Goal: Transaction & Acquisition: Subscribe to service/newsletter

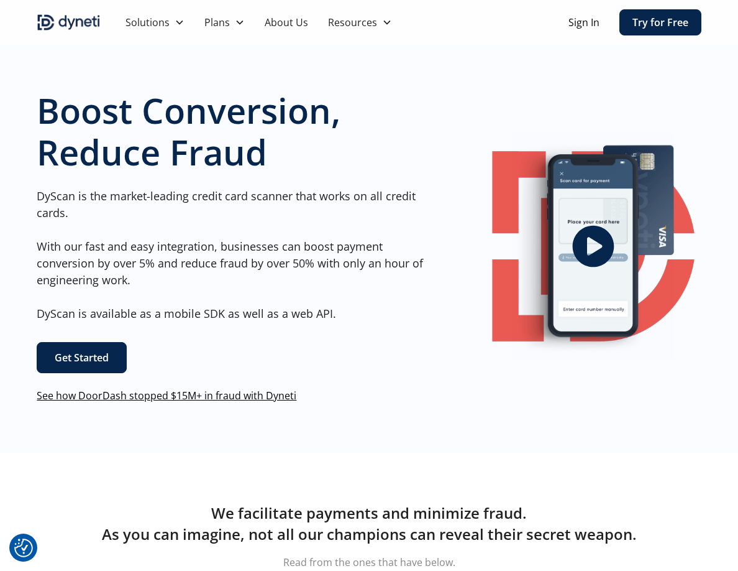
click at [102, 350] on link "Get Started" at bounding box center [82, 357] width 90 height 31
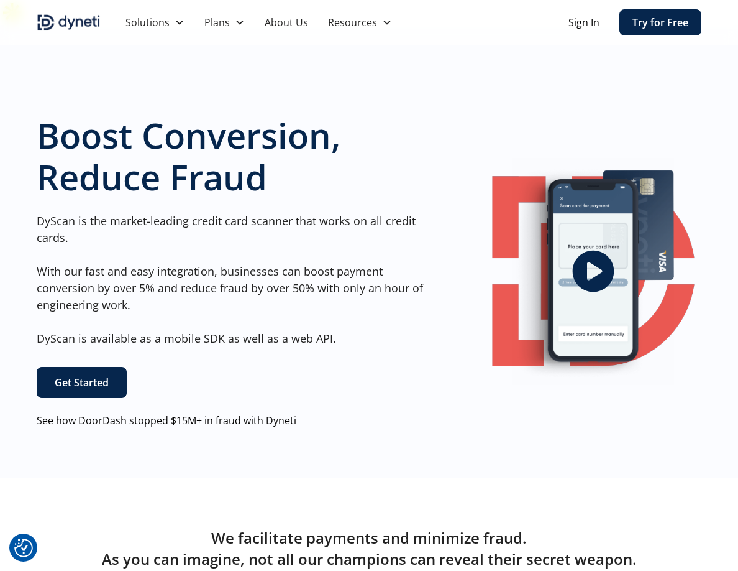
click at [658, 19] on link "Try for Free" at bounding box center [661, 22] width 82 height 26
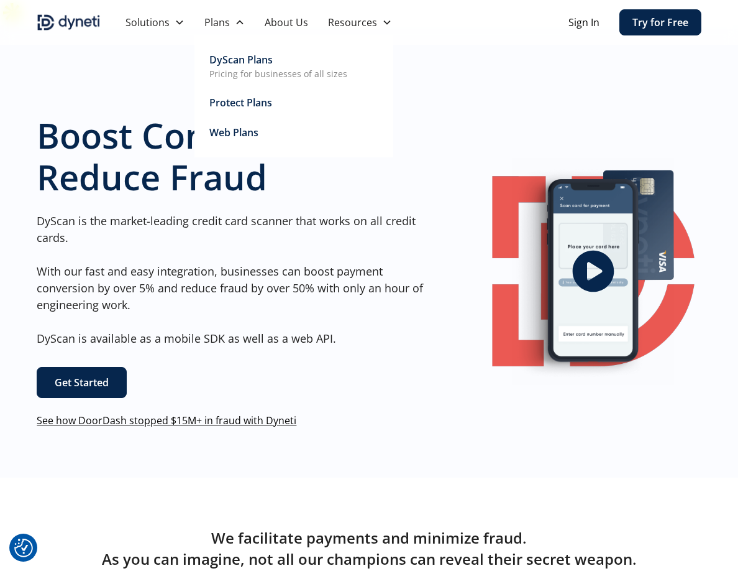
click at [242, 67] on p "Pricing for businesses of all sizes" at bounding box center [278, 73] width 138 height 13
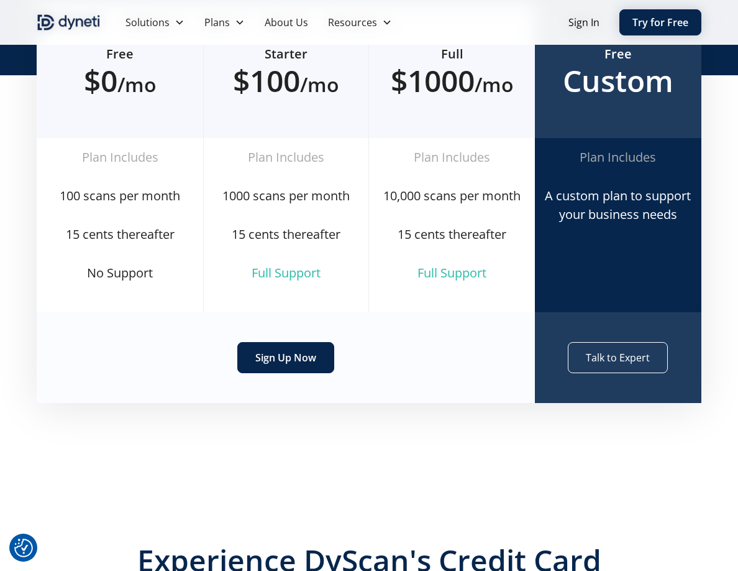
scroll to position [270, 0]
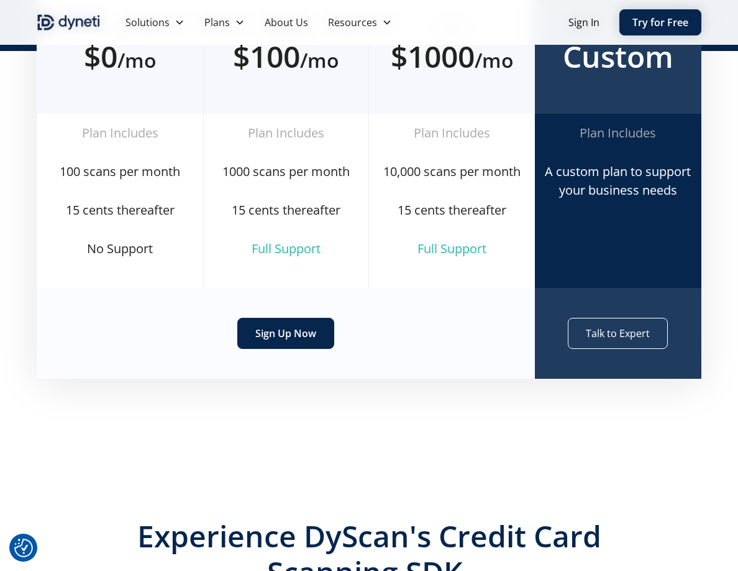
click at [295, 318] on link "Sign Up Now" at bounding box center [285, 333] width 97 height 31
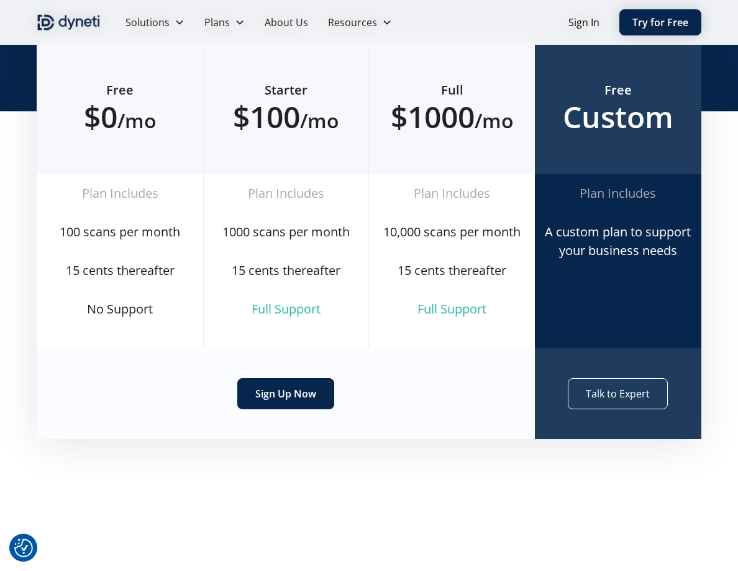
scroll to position [242, 0]
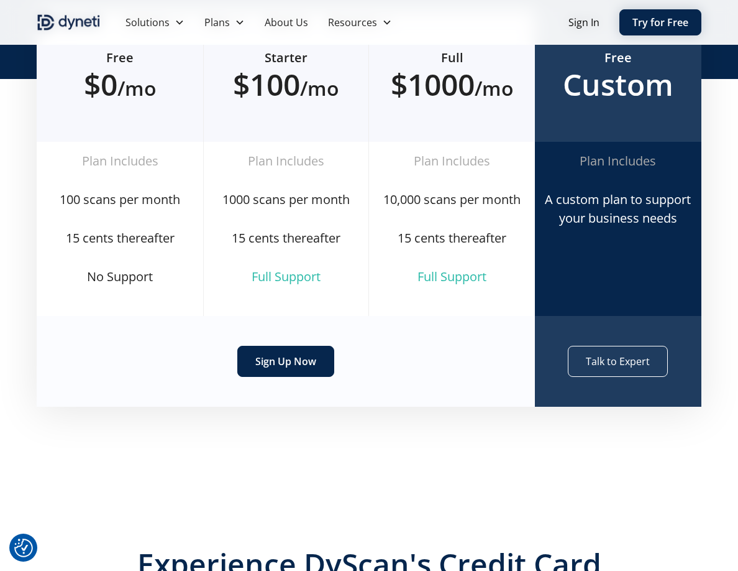
click at [283, 346] on link "Sign Up Now" at bounding box center [285, 361] width 97 height 31
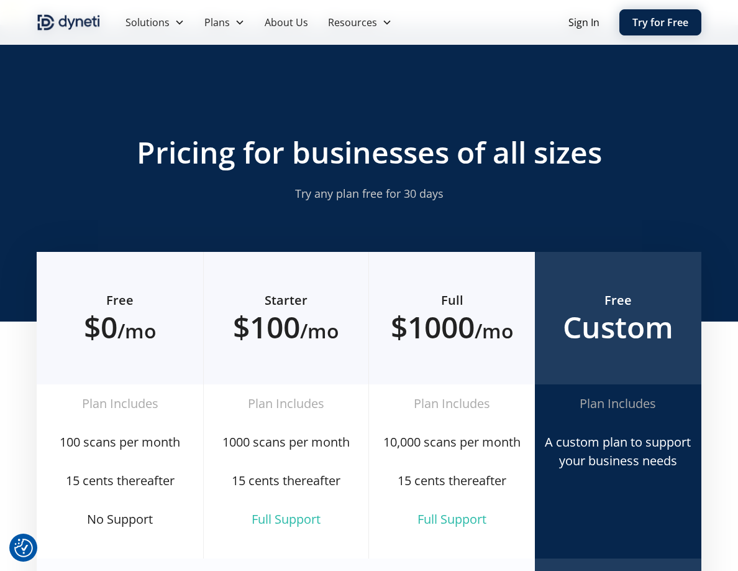
scroll to position [540, 0]
